Goal: Transaction & Acquisition: Book appointment/travel/reservation

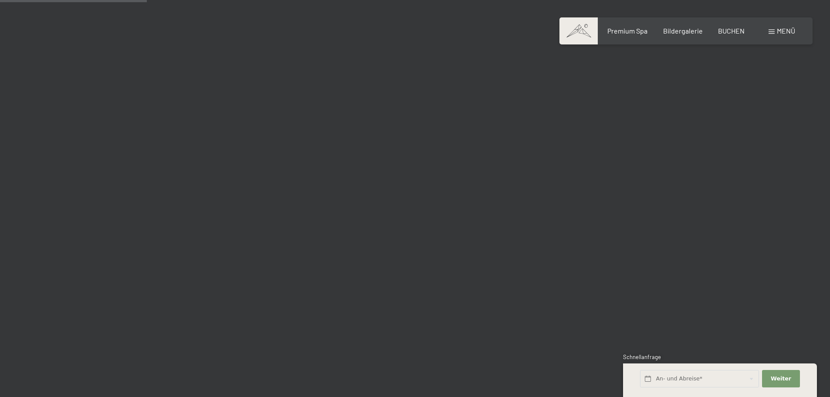
scroll to position [1960, 0]
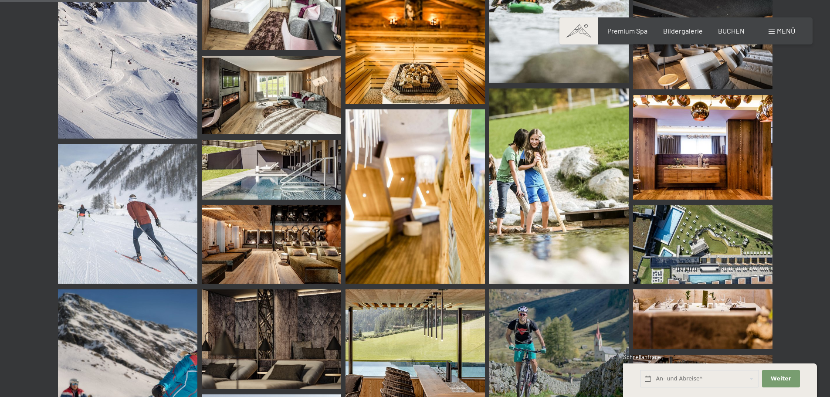
click at [274, 165] on img at bounding box center [271, 170] width 139 height 60
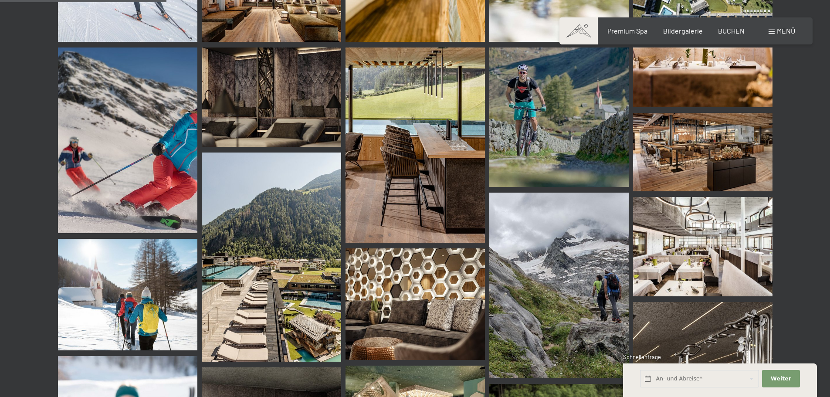
scroll to position [2221, 0]
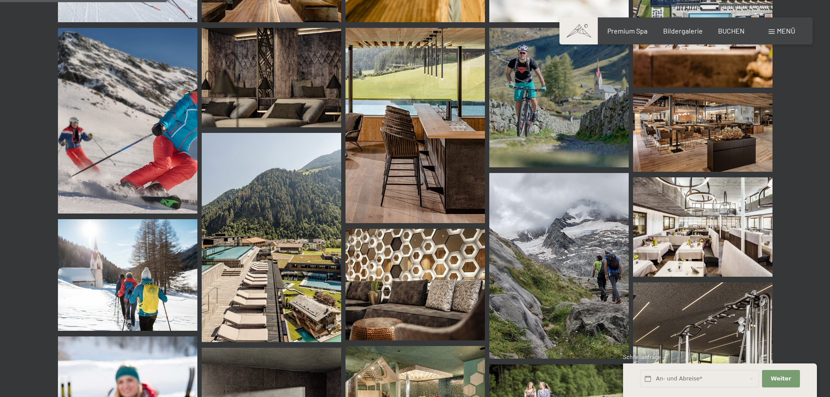
click at [246, 201] on img at bounding box center [271, 237] width 139 height 209
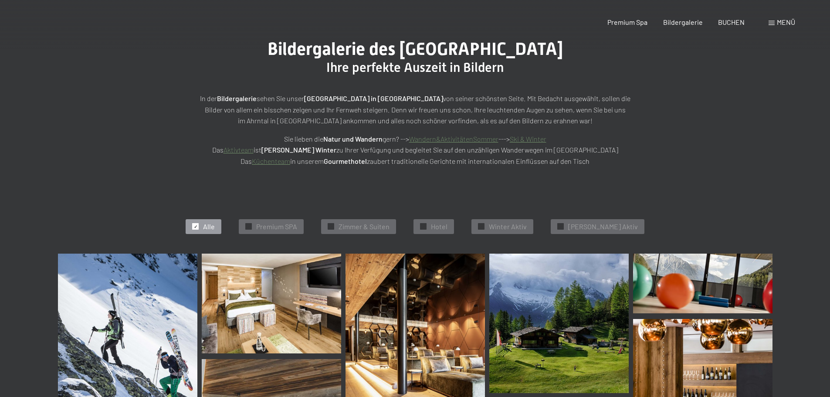
scroll to position [0, 0]
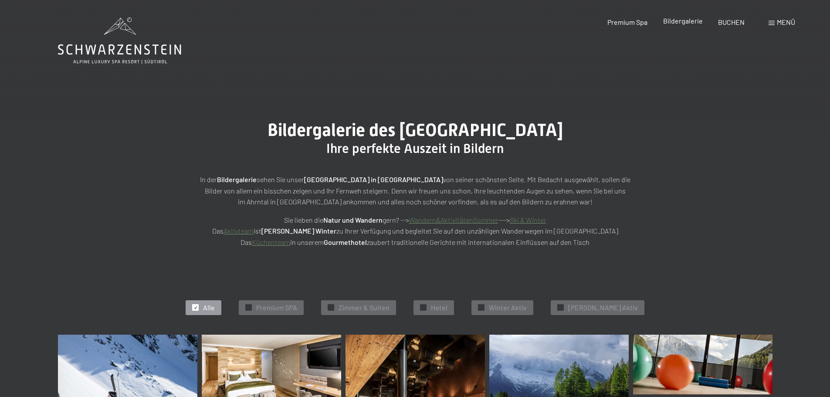
click at [677, 25] on span "Bildergalerie" at bounding box center [683, 21] width 40 height 8
click at [731, 26] on div "Premium Spa Bildergalerie BUCHEN" at bounding box center [668, 22] width 183 height 10
click at [730, 25] on div "BUCHEN" at bounding box center [731, 21] width 27 height 10
click at [732, 21] on span "BUCHEN" at bounding box center [731, 21] width 27 height 8
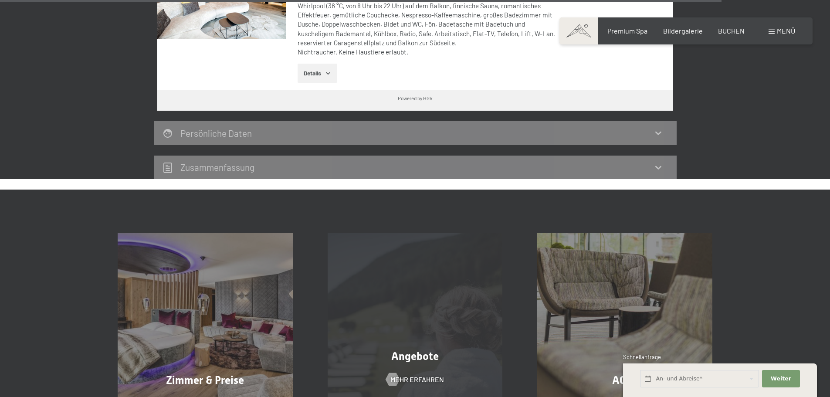
scroll to position [2596, 0]
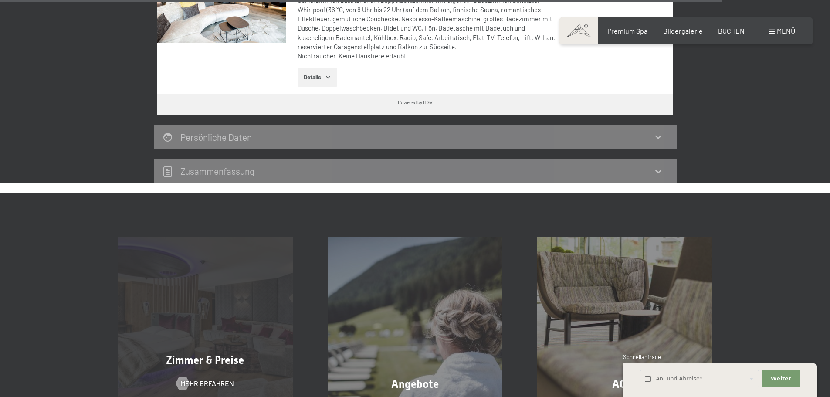
click at [272, 303] on div "Zimmer & Preise Mehr erfahren" at bounding box center [205, 324] width 210 height 175
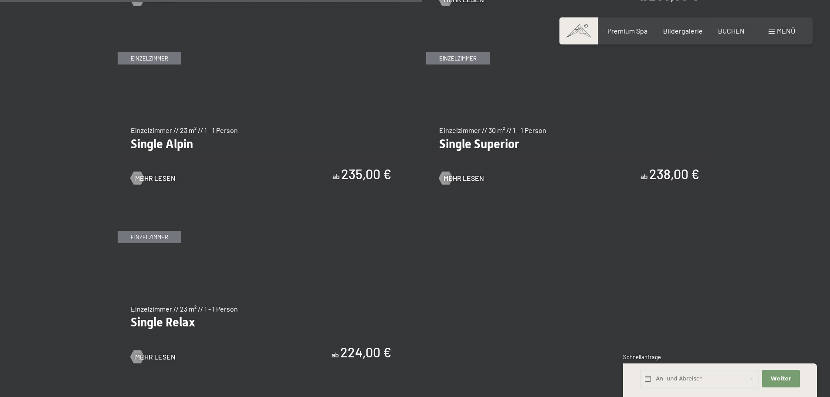
scroll to position [1350, 0]
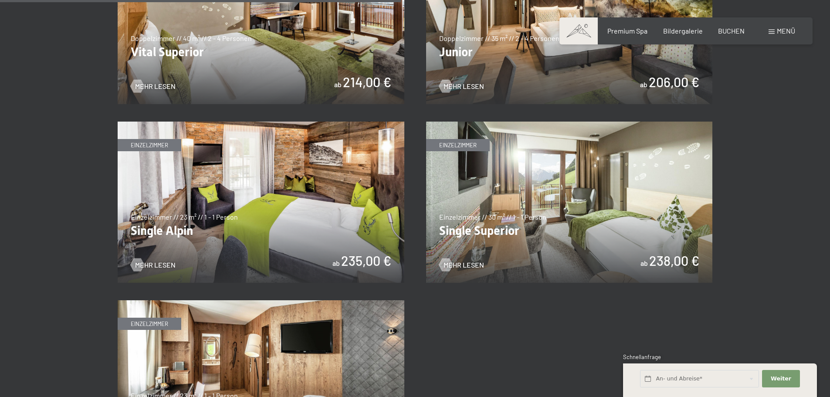
click at [273, 233] on img at bounding box center [261, 202] width 287 height 161
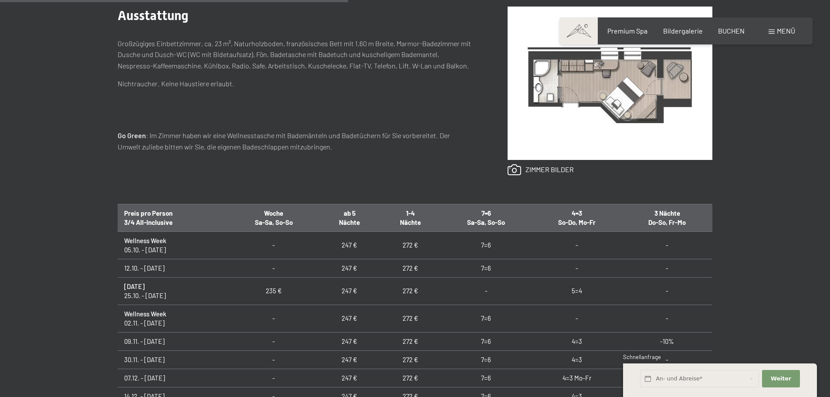
scroll to position [479, 0]
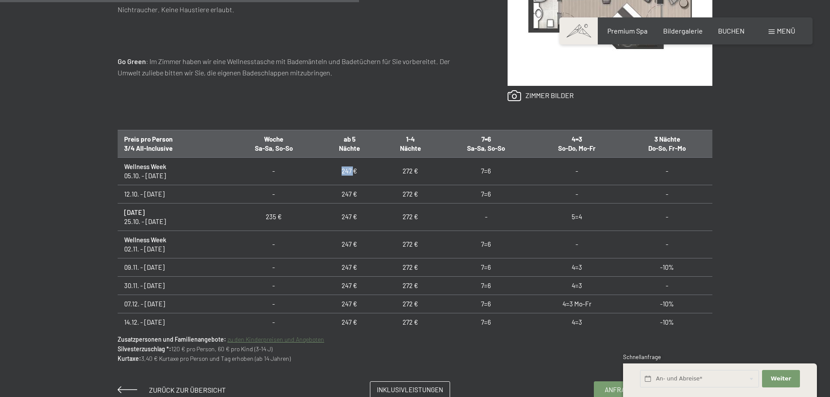
drag, startPoint x: 338, startPoint y: 173, endPoint x: 351, endPoint y: 170, distance: 13.3
click at [351, 170] on td "247 €" at bounding box center [349, 170] width 61 height 27
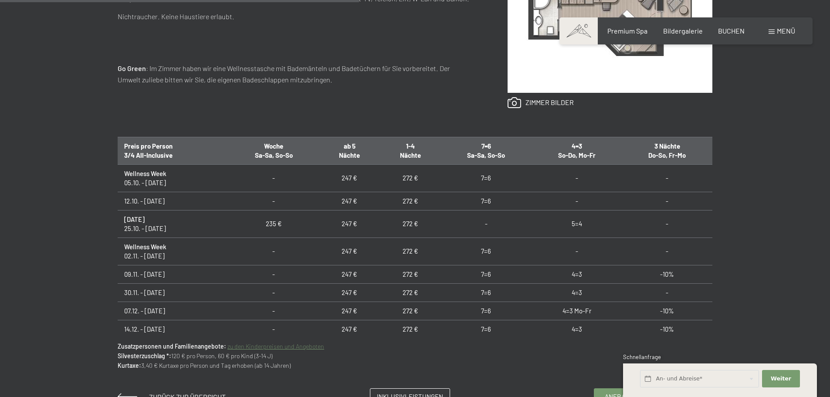
scroll to position [218, 0]
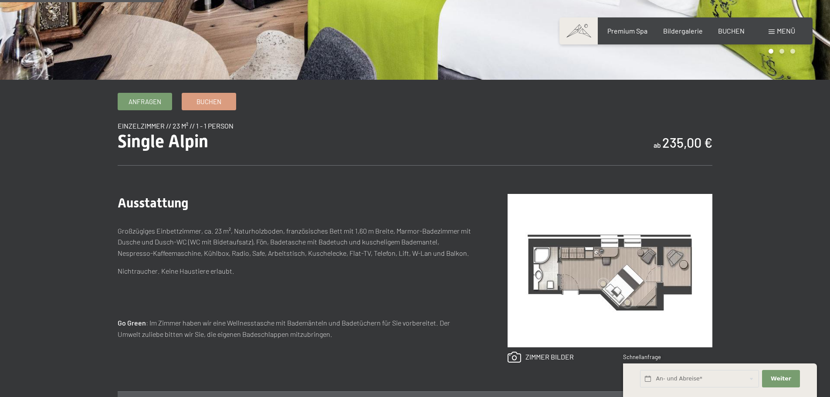
drag, startPoint x: 663, startPoint y: 137, endPoint x: 703, endPoint y: 139, distance: 40.1
click at [705, 138] on b "235,00 €" at bounding box center [687, 143] width 50 height 16
click at [707, 146] on b "235,00 €" at bounding box center [687, 143] width 50 height 16
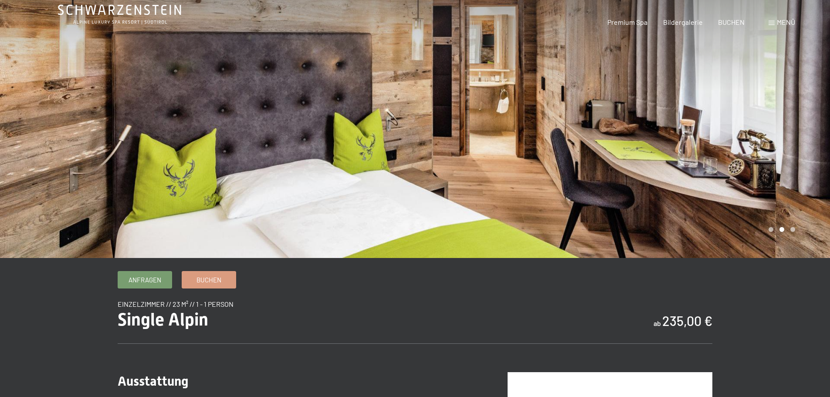
scroll to position [0, 0]
